Goal: Information Seeking & Learning: Learn about a topic

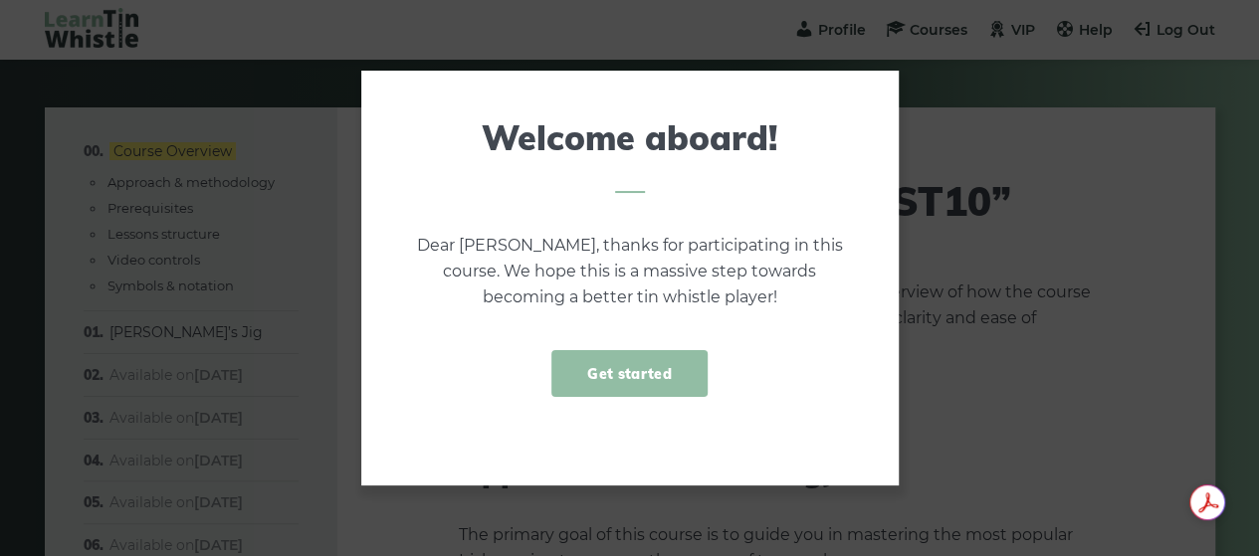
click at [612, 374] on link "Get started" at bounding box center [628, 373] width 155 height 47
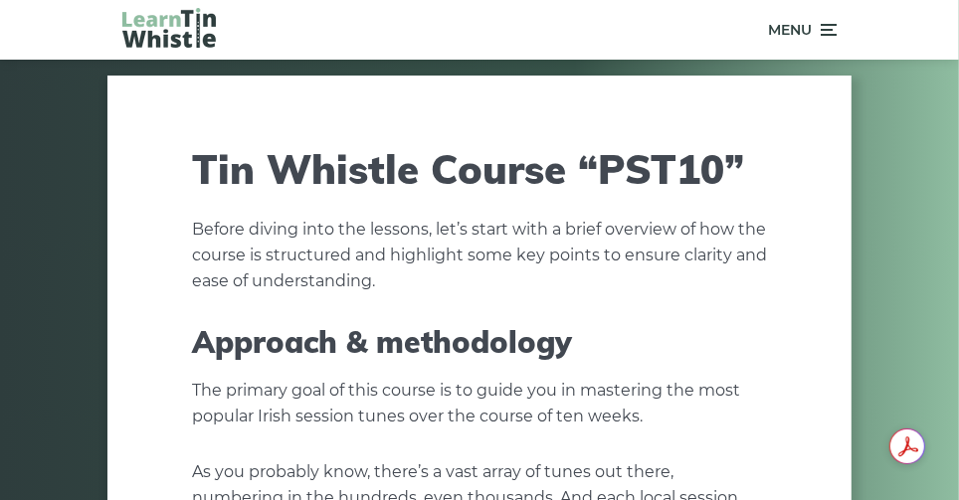
click at [584, 23] on div "Menu" at bounding box center [681, 30] width 310 height 50
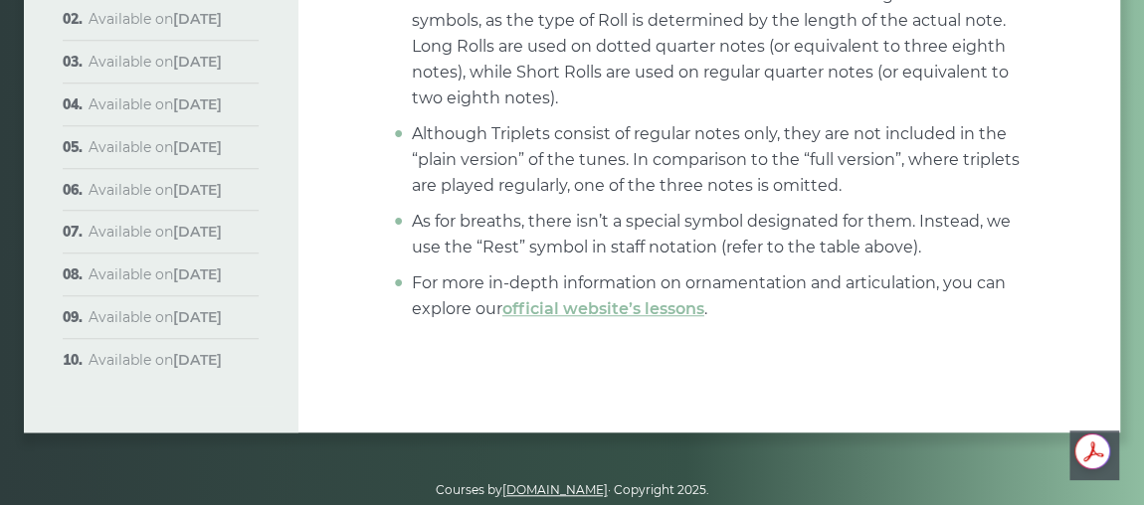
scroll to position [8176, 0]
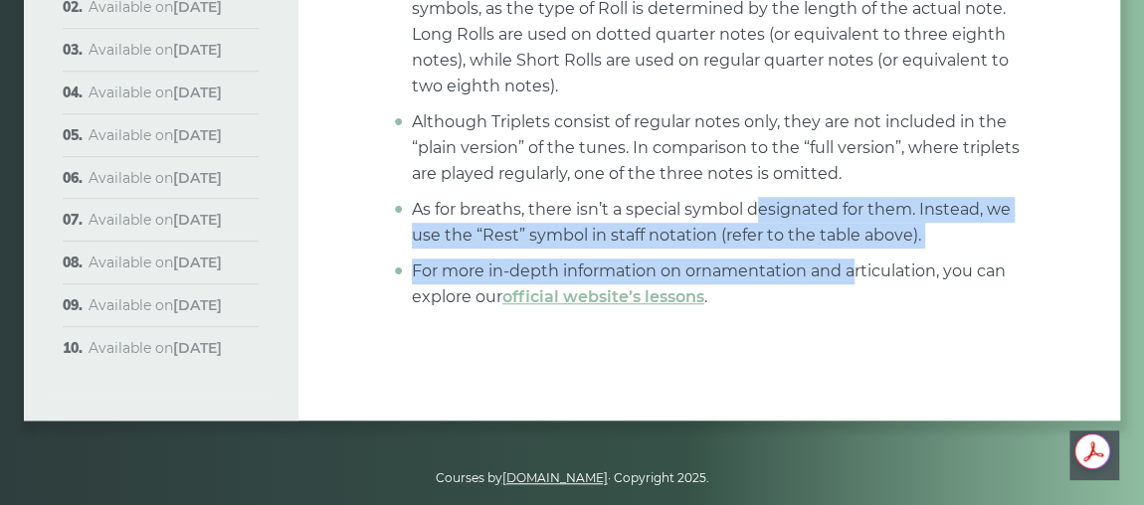
drag, startPoint x: 859, startPoint y: 237, endPoint x: 755, endPoint y: 178, distance: 119.0
click at [755, 178] on ul "You might notice that the “ROLL” symbol is utilized to represent both Long and …" at bounding box center [709, 127] width 635 height 366
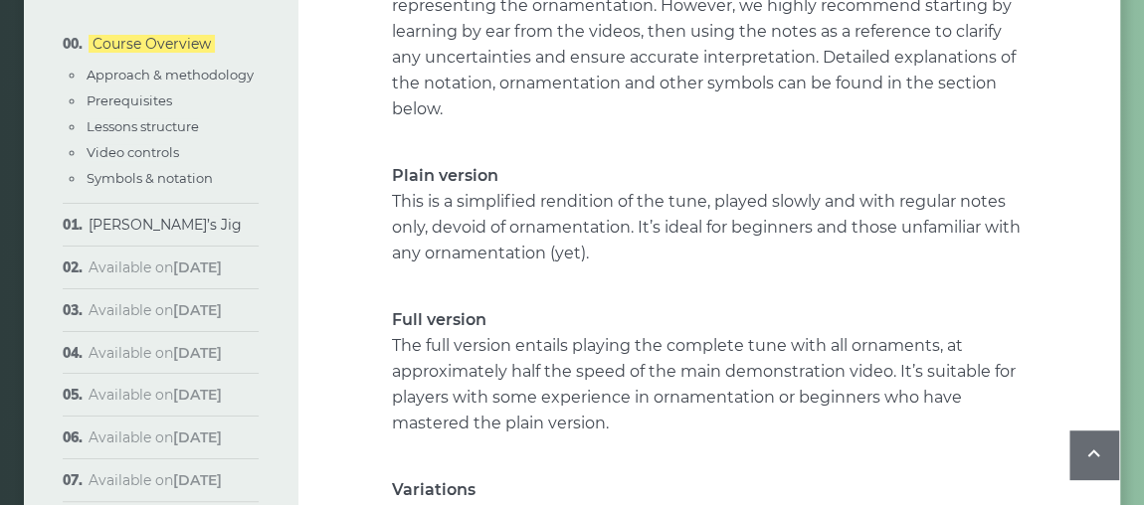
scroll to position [3926, 0]
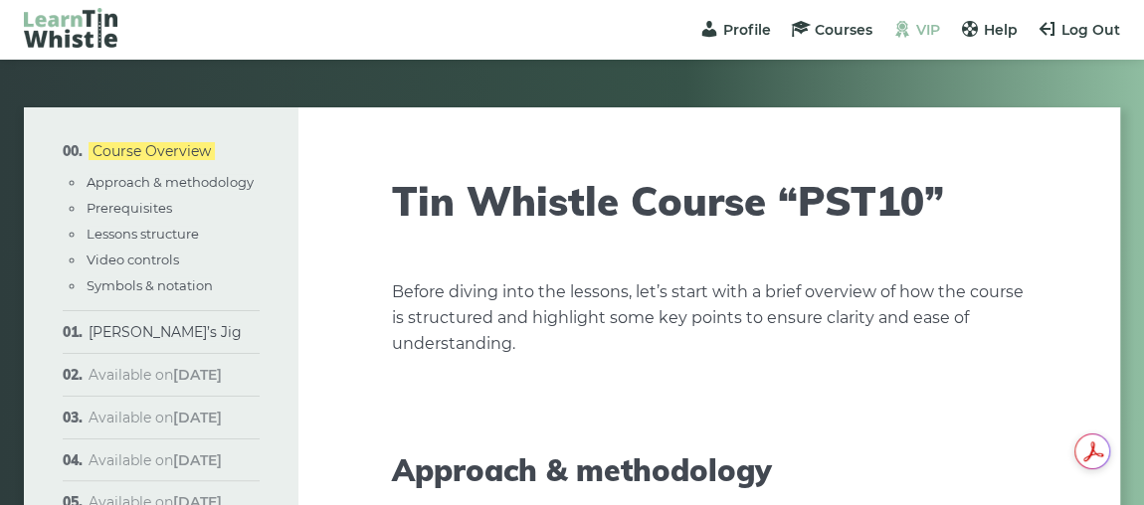
click at [928, 27] on span "VIP" at bounding box center [928, 30] width 24 height 18
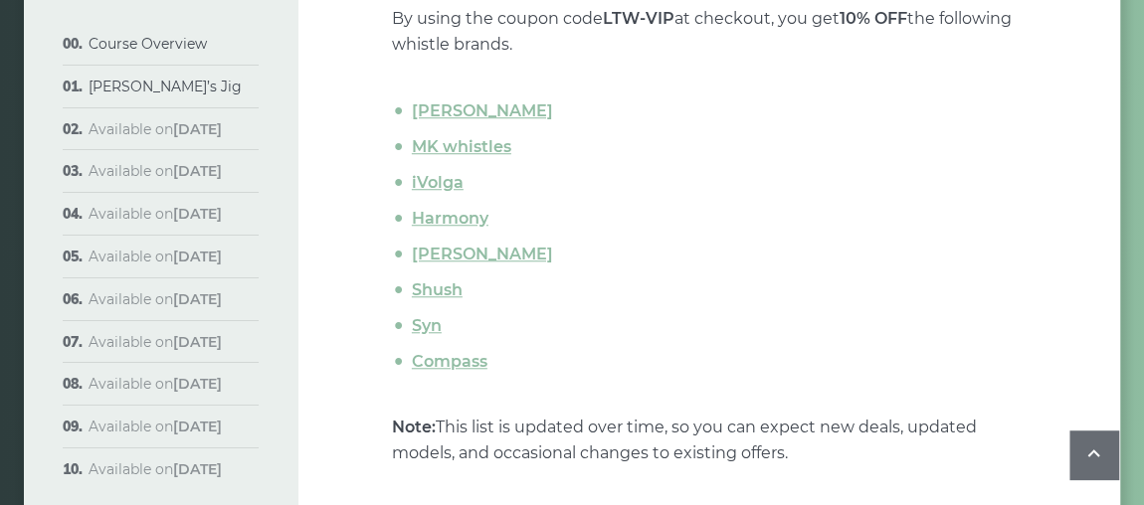
scroll to position [723, 0]
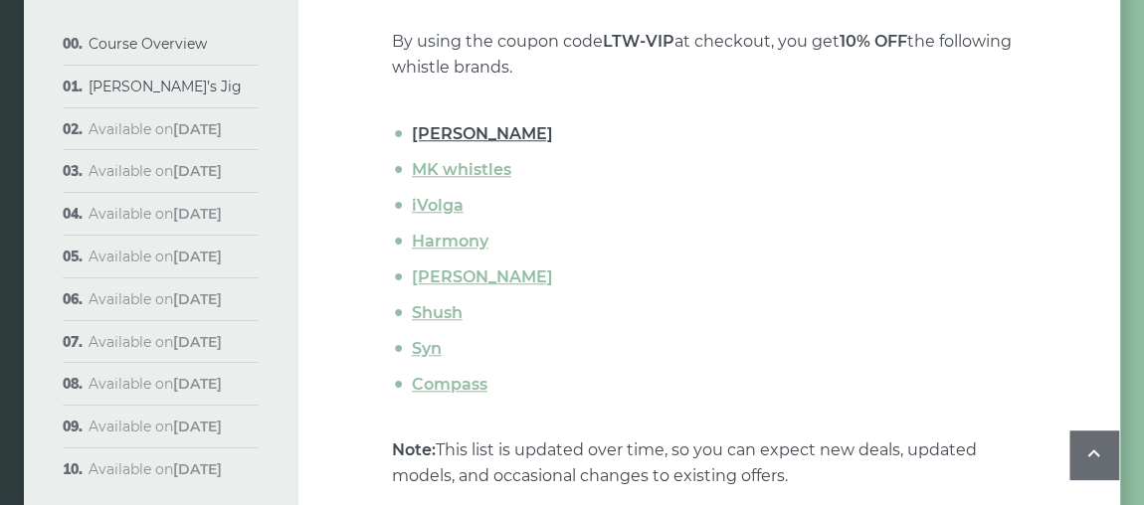
click at [483, 133] on link "Tony Dixon" at bounding box center [482, 133] width 141 height 19
